Goal: Information Seeking & Learning: Learn about a topic

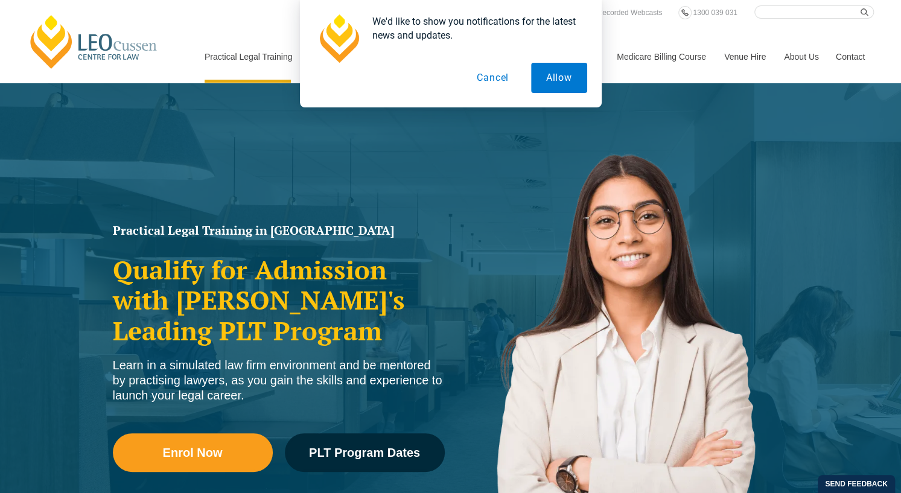
click at [502, 77] on button "Cancel" at bounding box center [493, 78] width 62 height 30
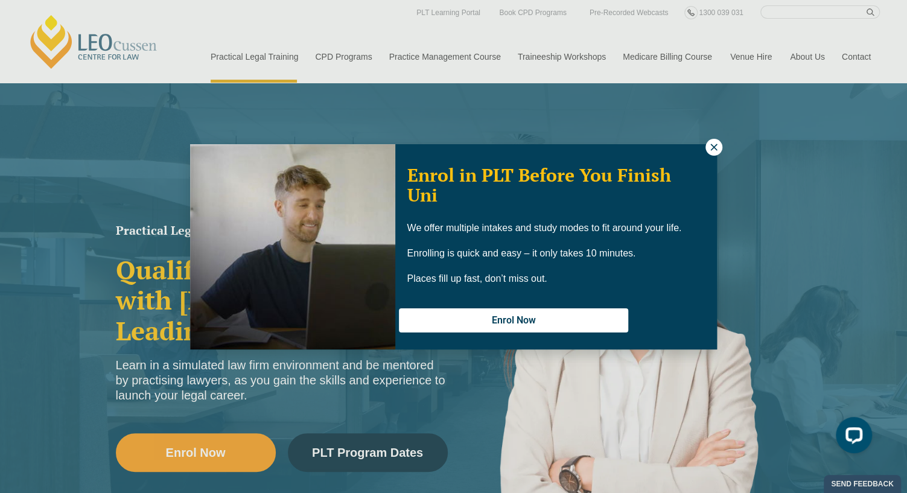
click at [713, 145] on icon at bounding box center [713, 147] width 7 height 7
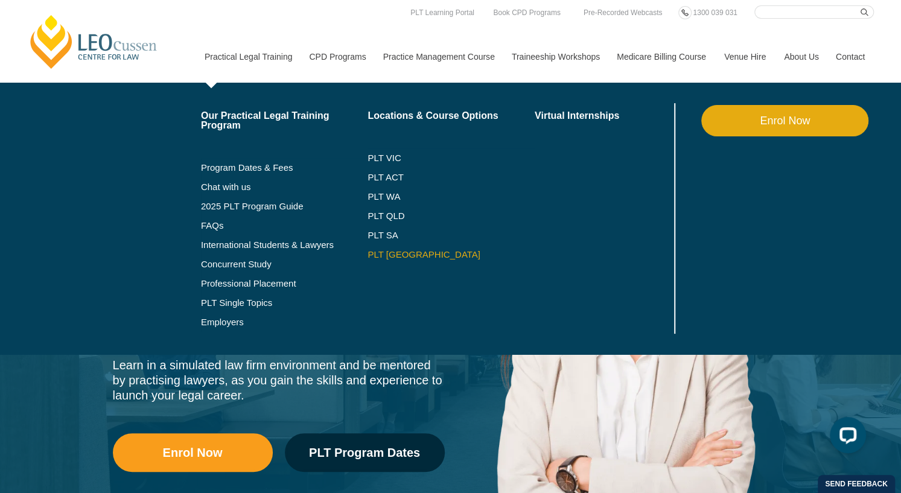
click at [383, 258] on link "PLT [GEOGRAPHIC_DATA]" at bounding box center [451, 255] width 167 height 10
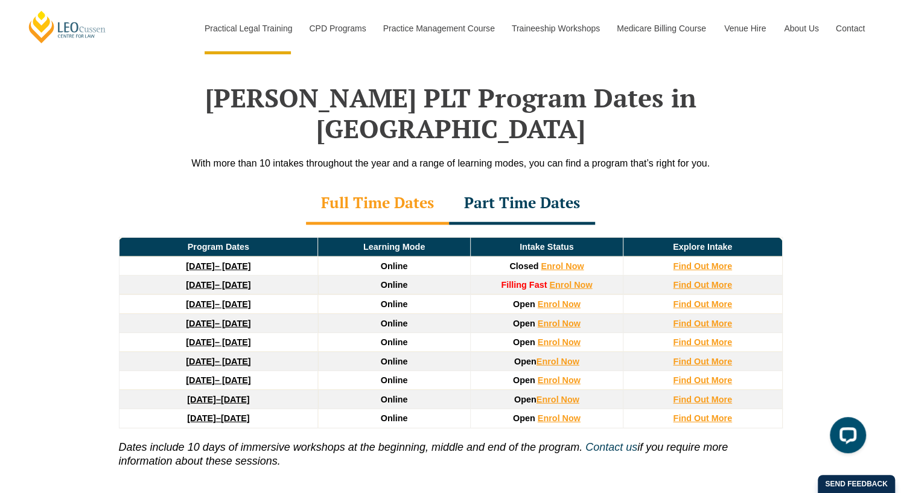
scroll to position [1690, 0]
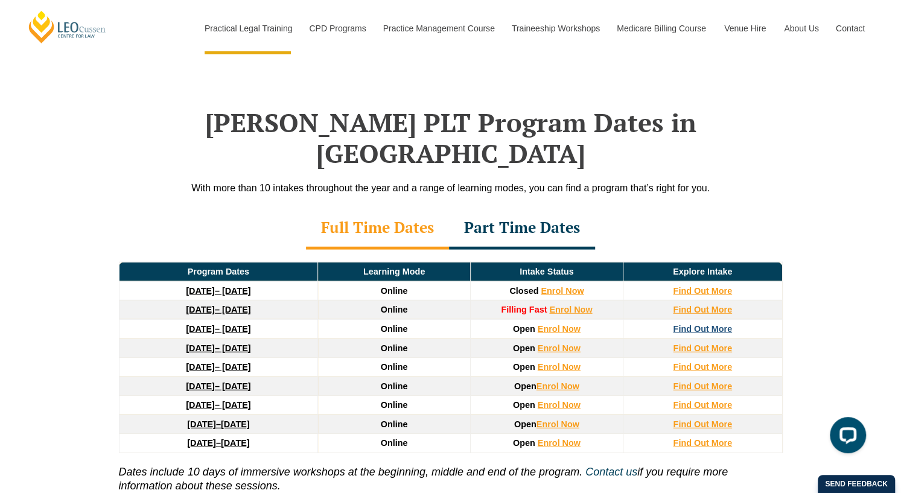
click at [701, 324] on strong "Find Out More" at bounding box center [702, 329] width 59 height 10
